Goal: Information Seeking & Learning: Check status

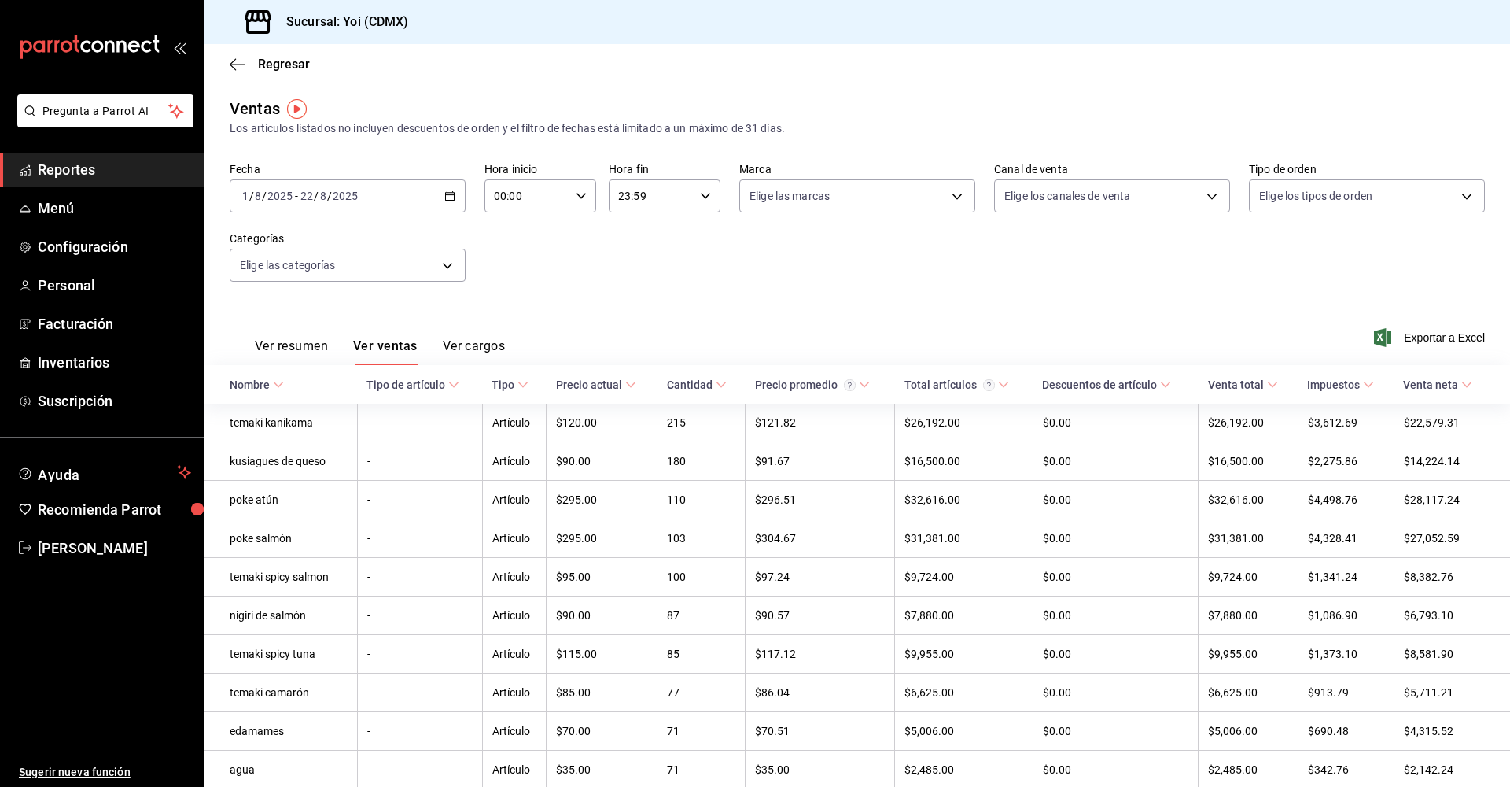
click at [136, 173] on span "Reportes" at bounding box center [114, 169] width 153 height 21
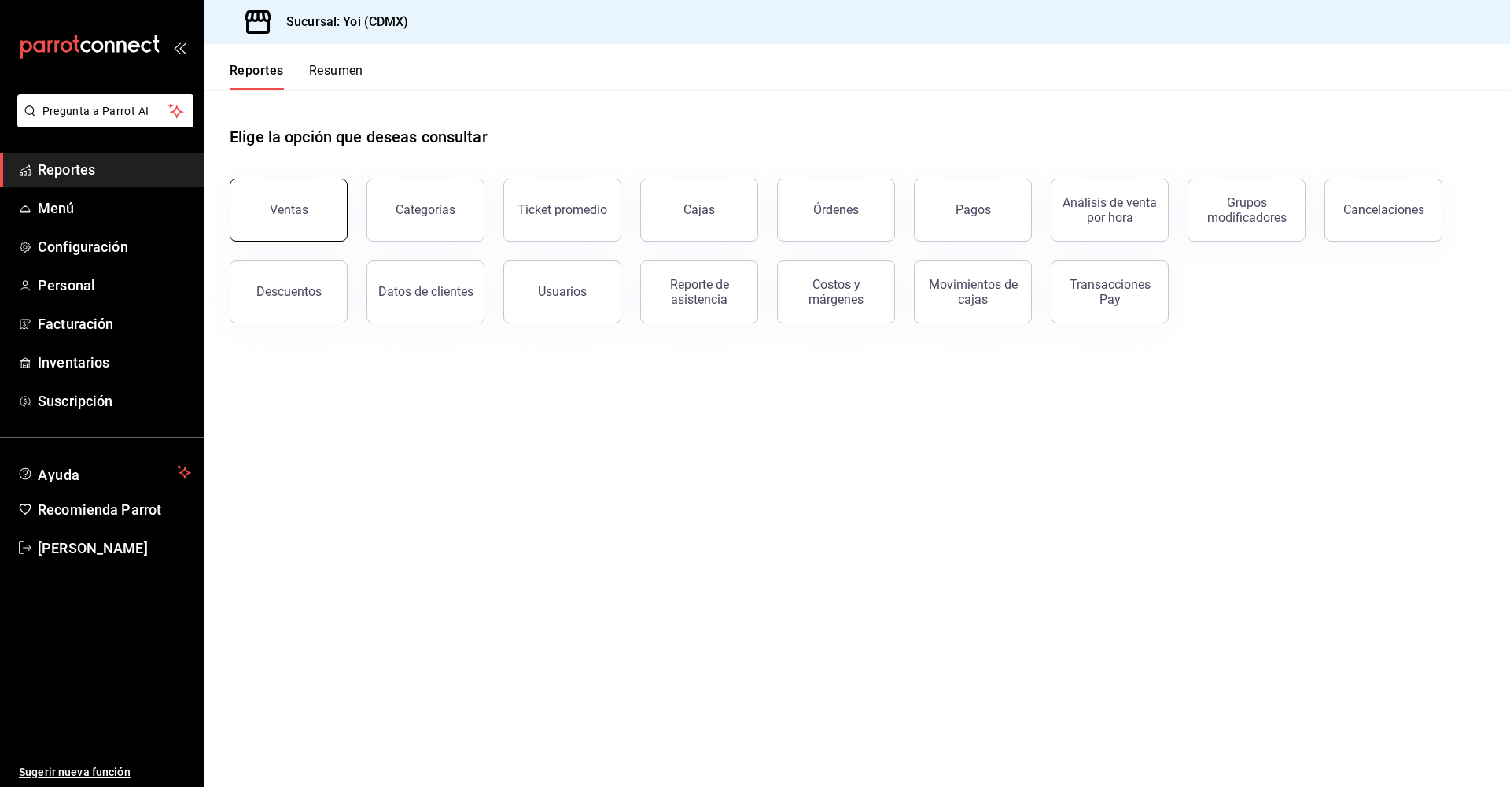
click at [327, 213] on button "Ventas" at bounding box center [289, 210] width 118 height 63
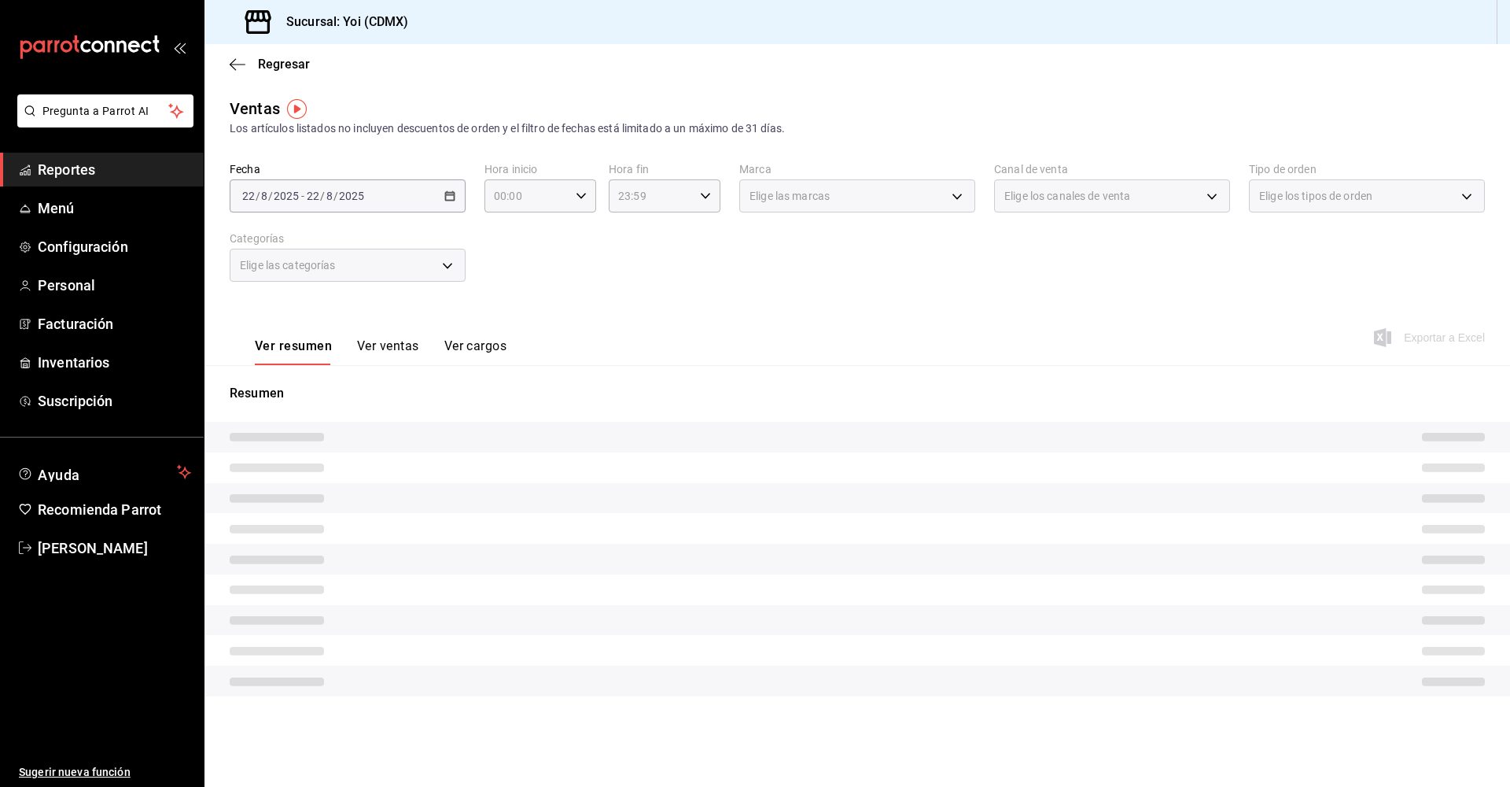
click at [453, 191] on \(Stroke\) "button" at bounding box center [452, 191] width 1 height 1
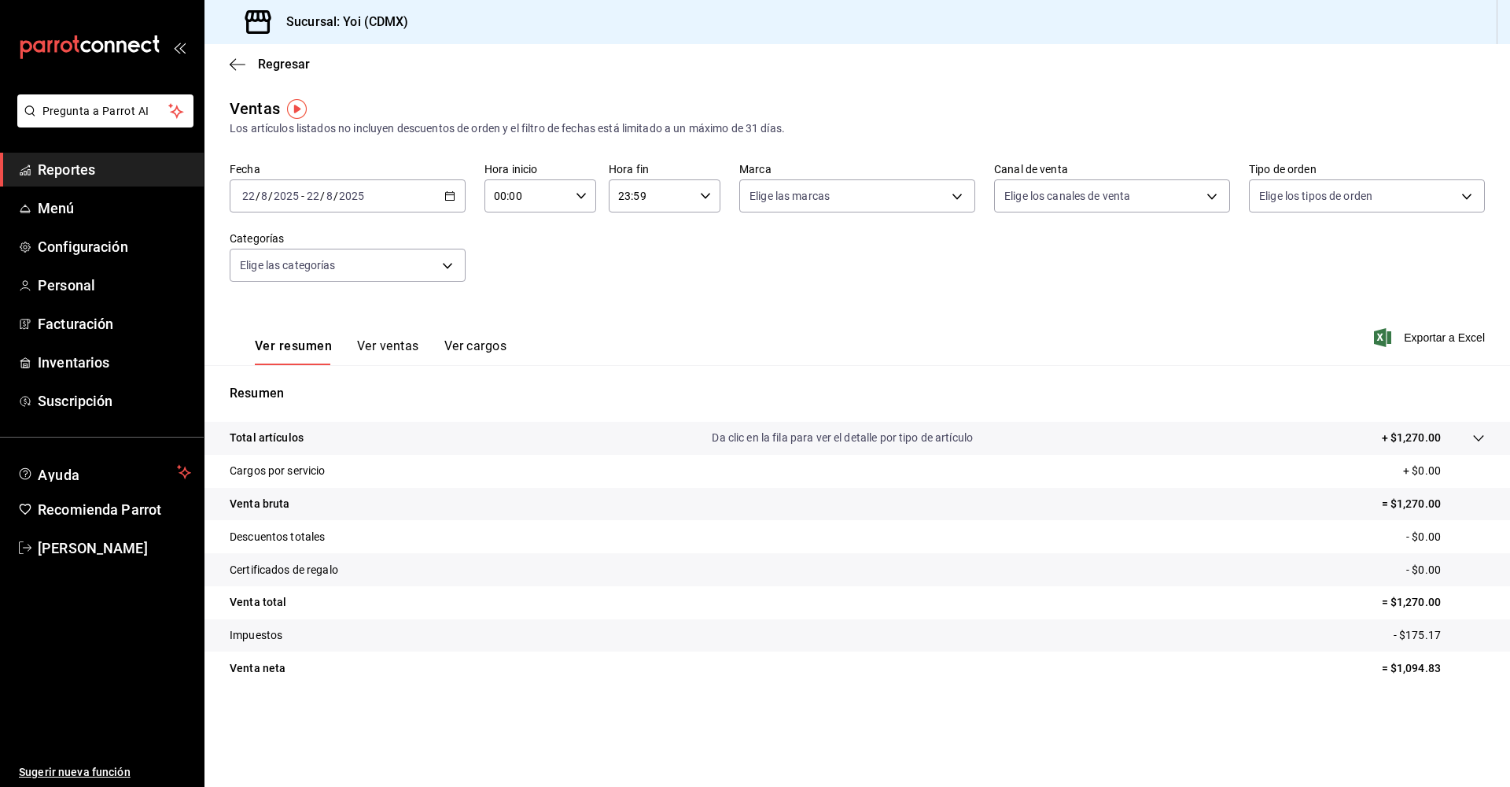
click at [449, 202] on div "[DATE] [DATE] - [DATE] [DATE]" at bounding box center [348, 195] width 236 height 33
click at [313, 381] on span "Rango de fechas" at bounding box center [304, 385] width 122 height 17
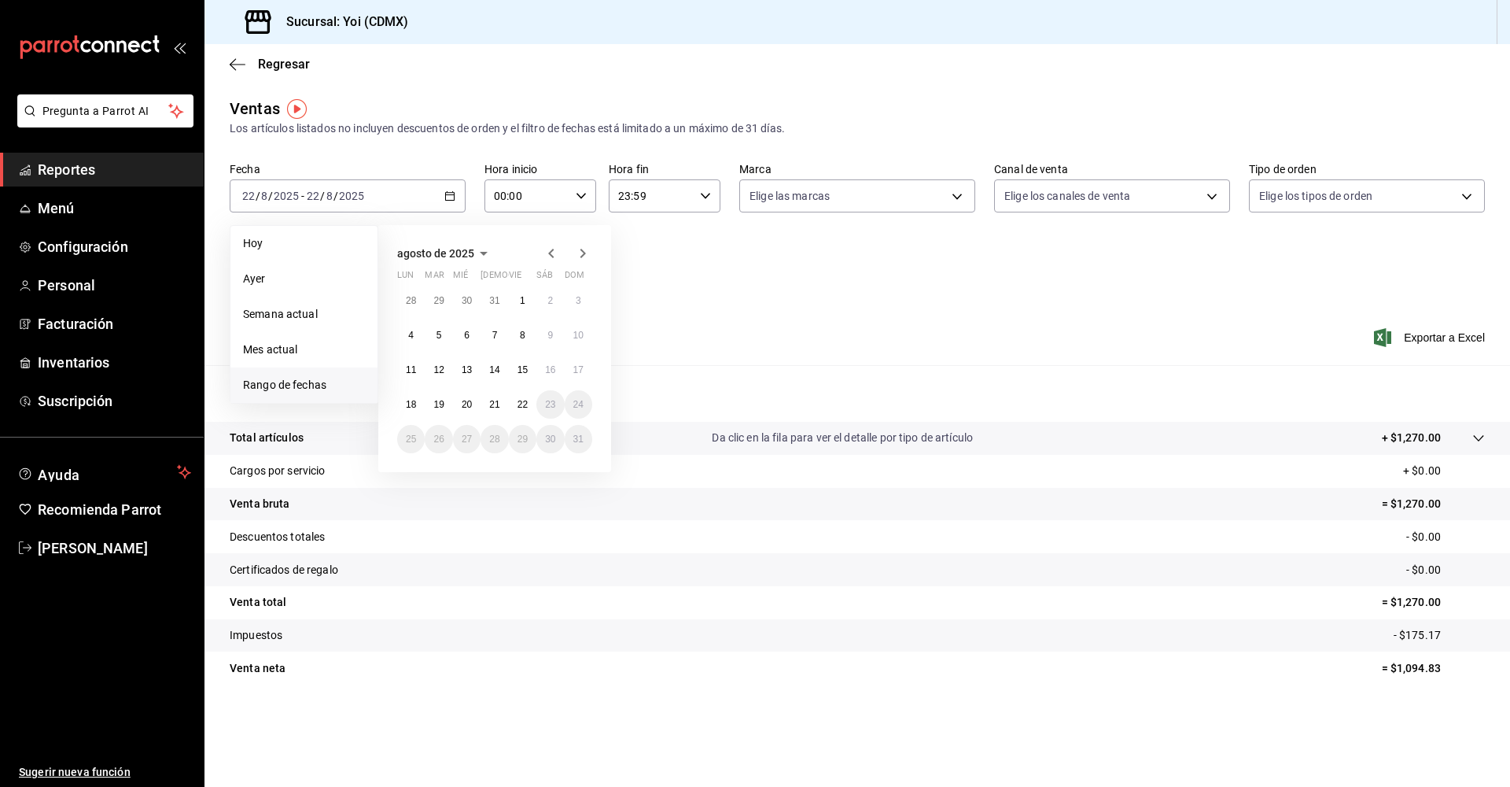
click at [547, 252] on icon "button" at bounding box center [551, 253] width 19 height 19
click at [448, 299] on button "1" at bounding box center [439, 307] width 28 height 28
click at [584, 258] on icon "button" at bounding box center [582, 256] width 19 height 19
click at [548, 254] on icon "button" at bounding box center [551, 253] width 19 height 19
click at [490, 440] on abbr "31" at bounding box center [494, 445] width 10 height 11
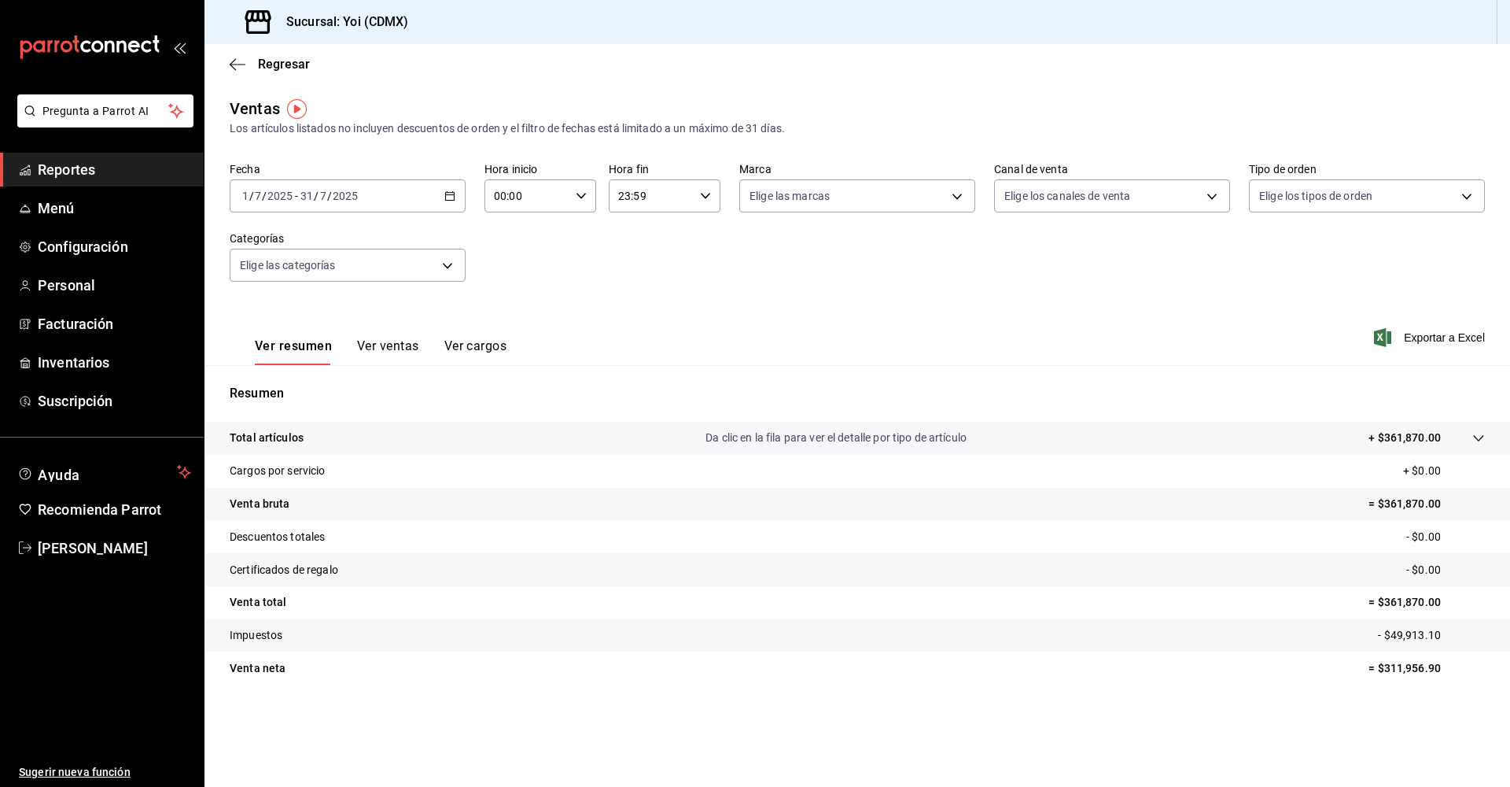
click at [401, 345] on button "Ver ventas" at bounding box center [388, 351] width 62 height 27
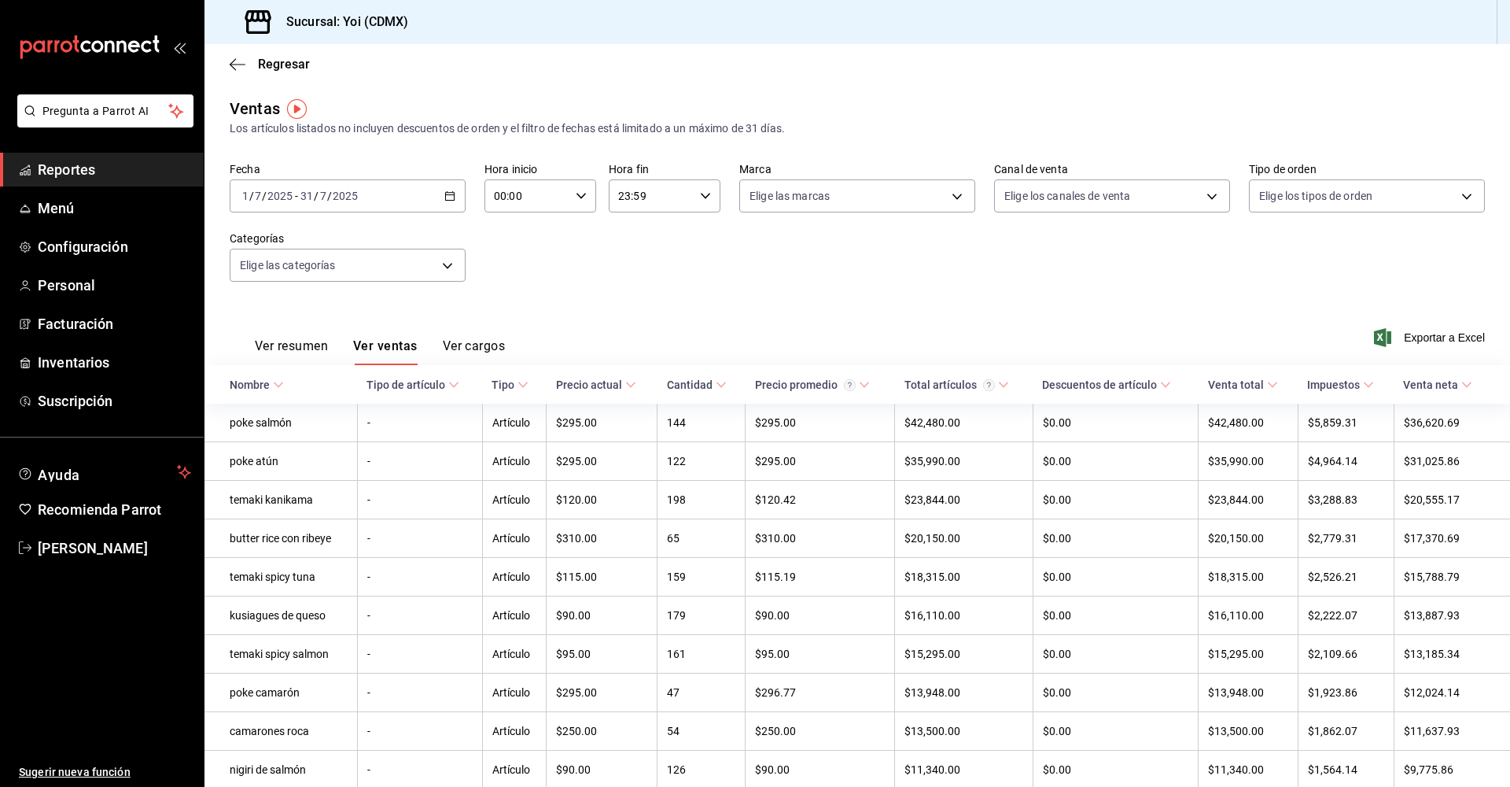
click at [720, 384] on \(Stroke\) at bounding box center [721, 385] width 9 height 6
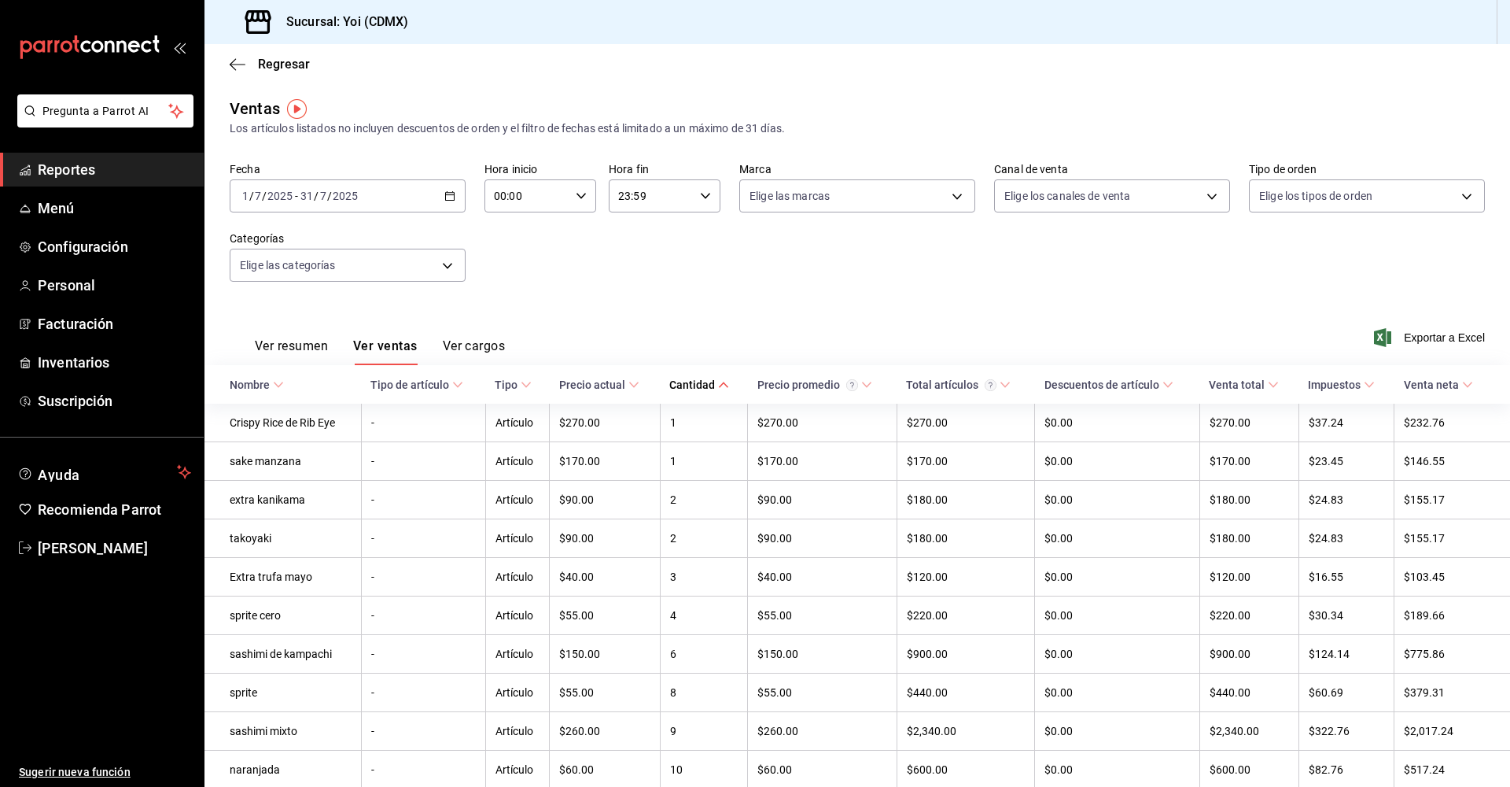
click at [720, 385] on span at bounding box center [723, 384] width 11 height 11
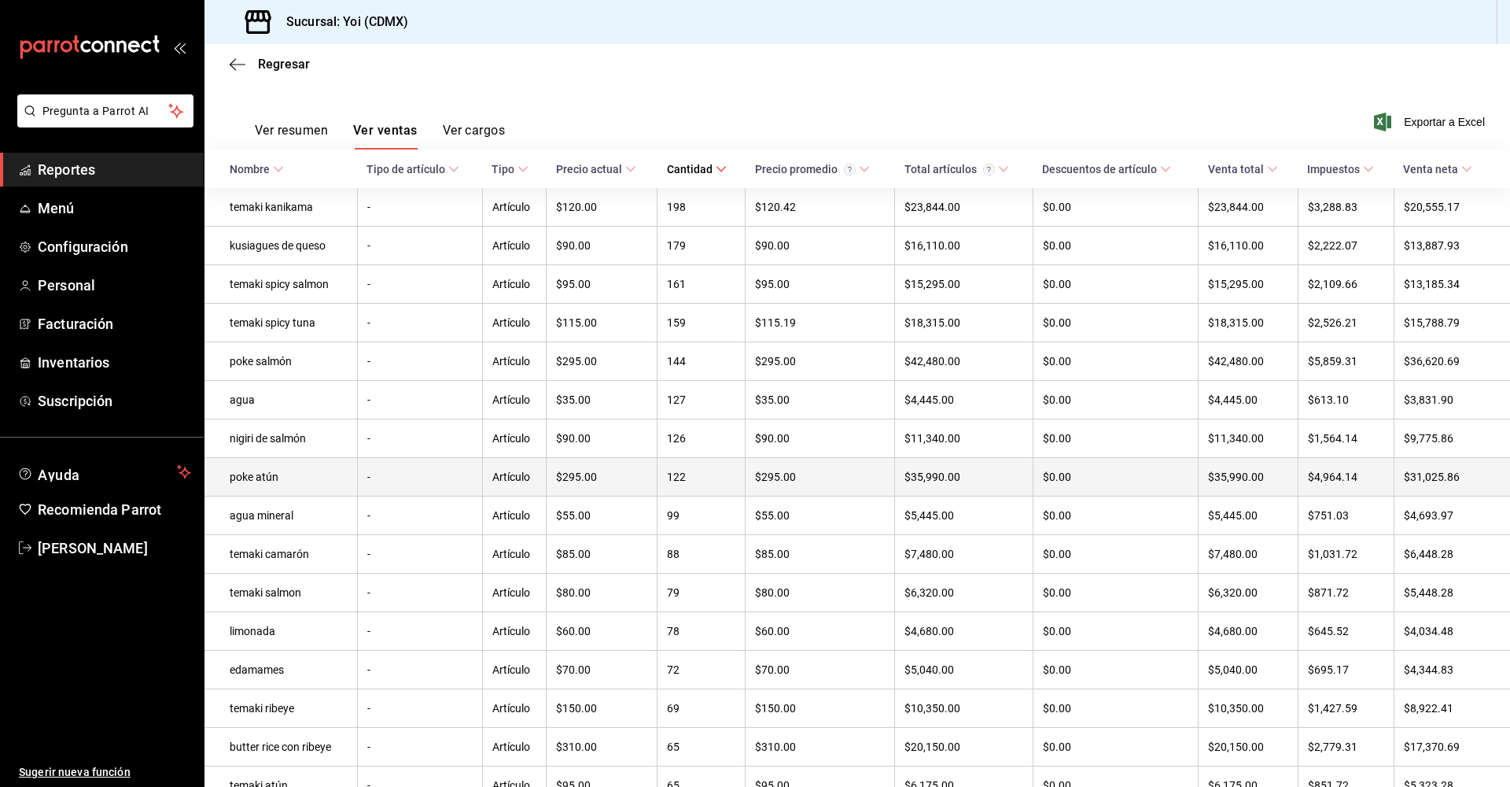
scroll to position [216, 0]
